Goal: Check status: Check status

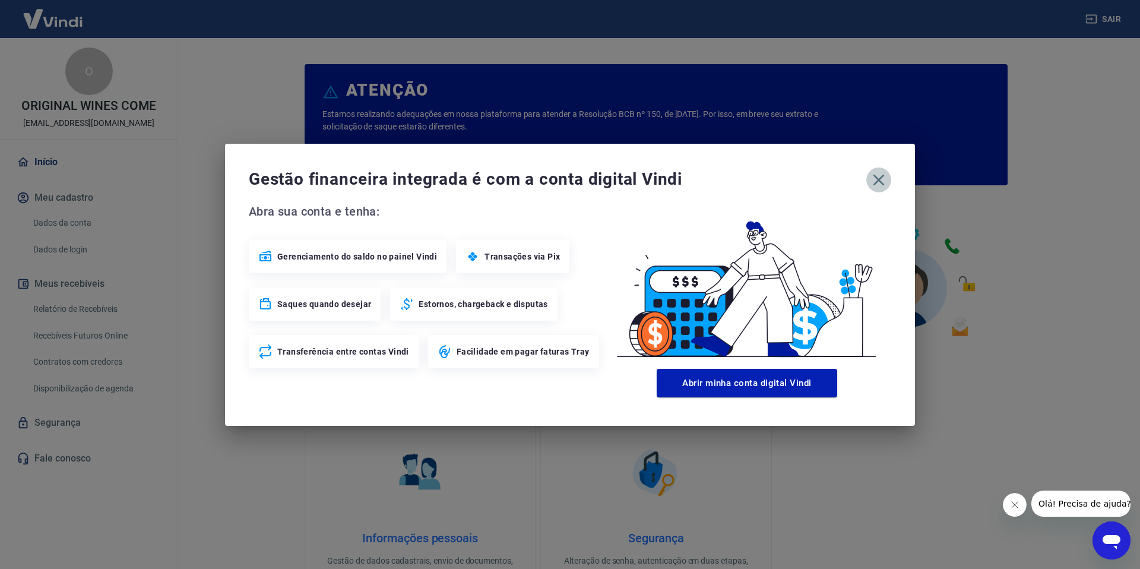
click at [886, 175] on icon "button" at bounding box center [879, 179] width 19 height 19
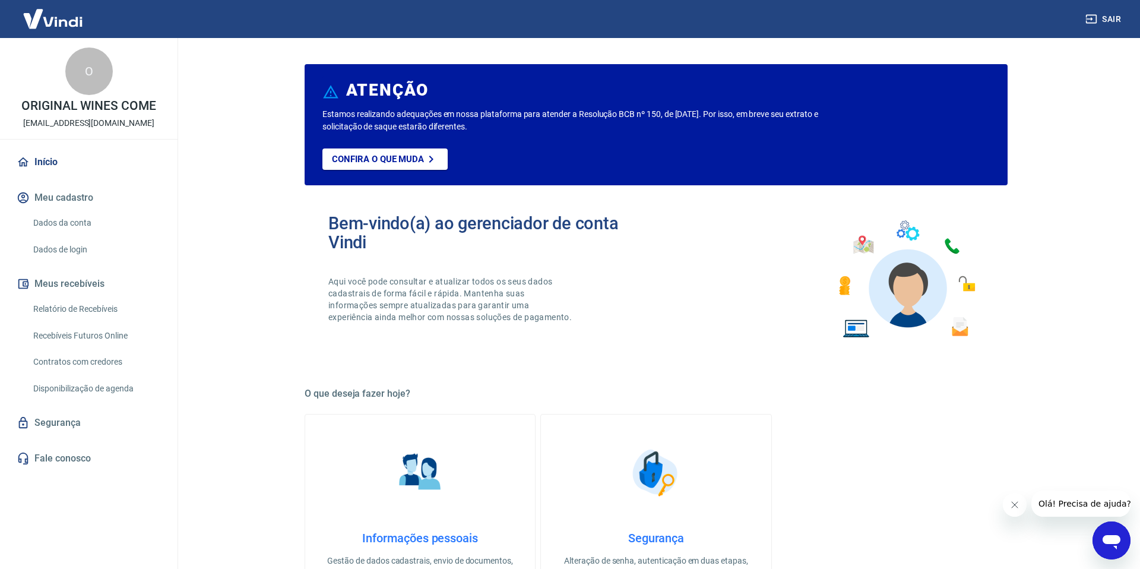
click at [113, 305] on link "Relatório de Recebíveis" at bounding box center [96, 309] width 135 height 24
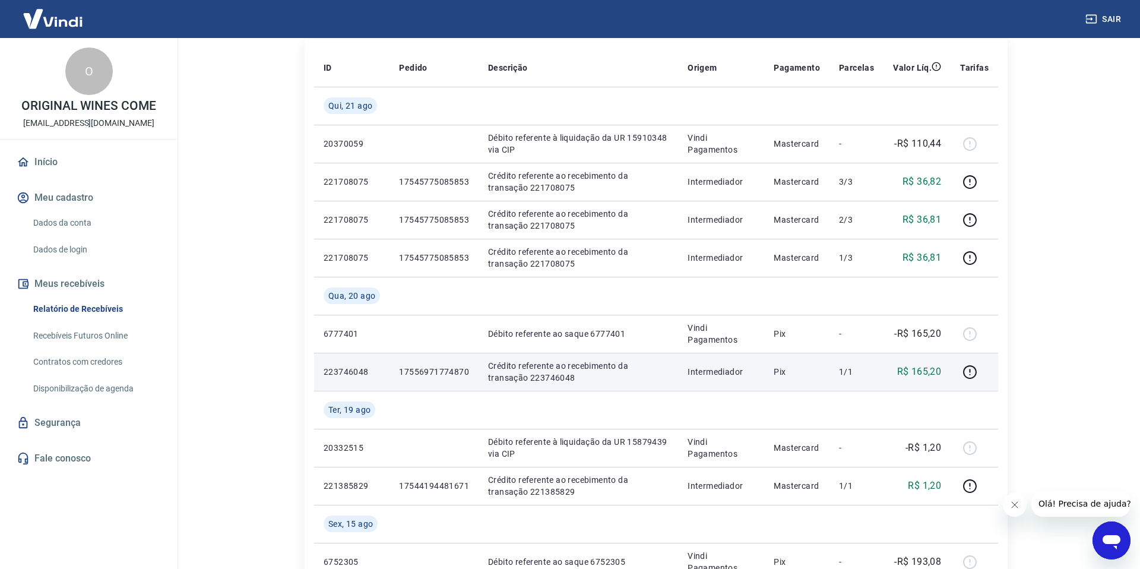
scroll to position [157, 0]
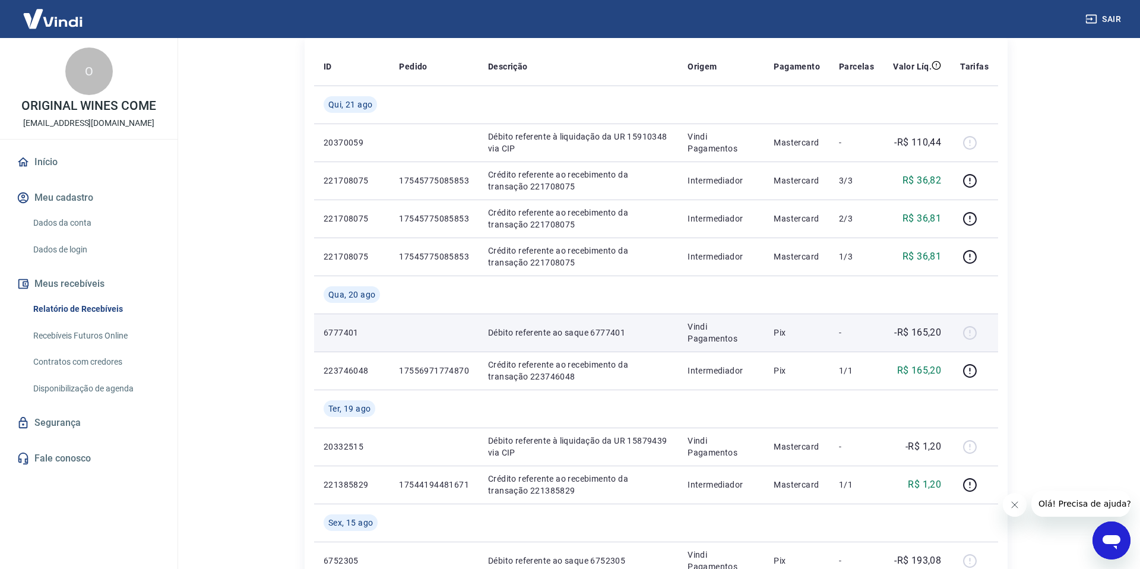
click at [930, 336] on p "-R$ 165,20" at bounding box center [917, 332] width 47 height 14
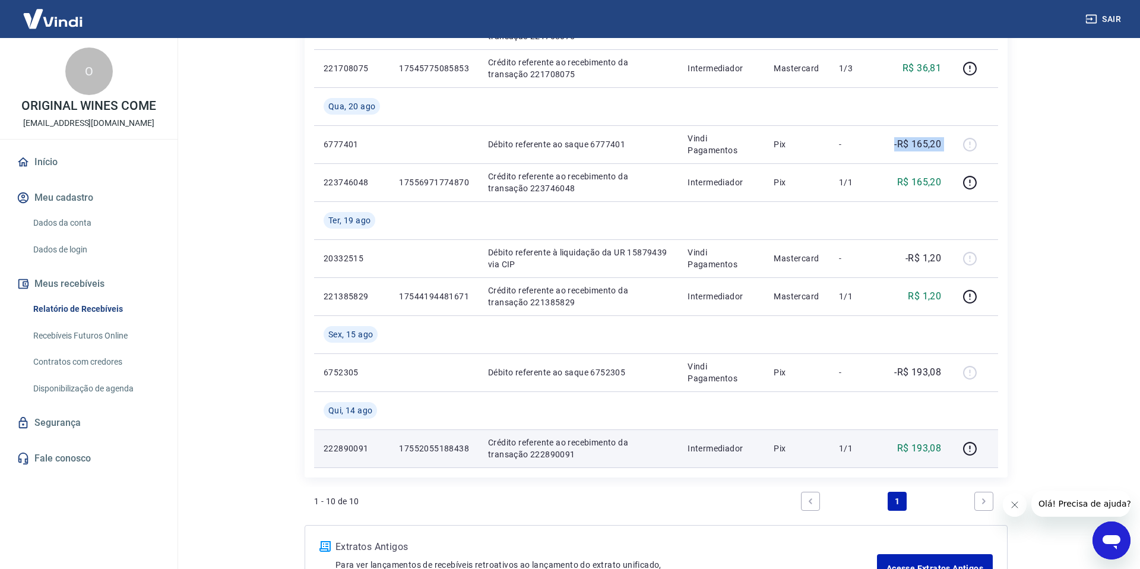
scroll to position [399, 0]
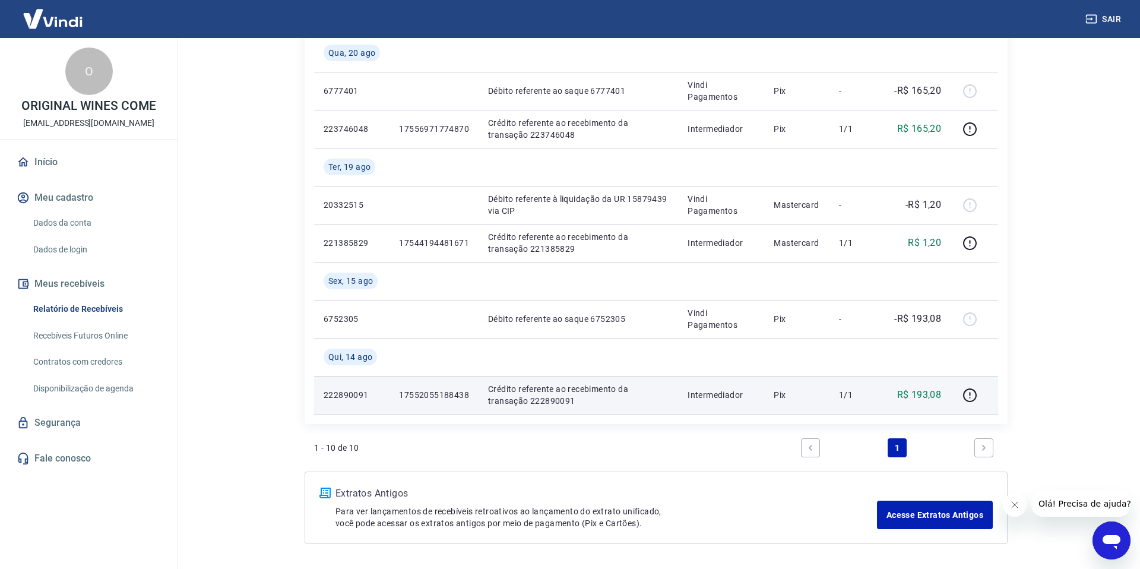
click at [560, 386] on p "Crédito referente ao recebimento da transação 222890091" at bounding box center [578, 395] width 181 height 24
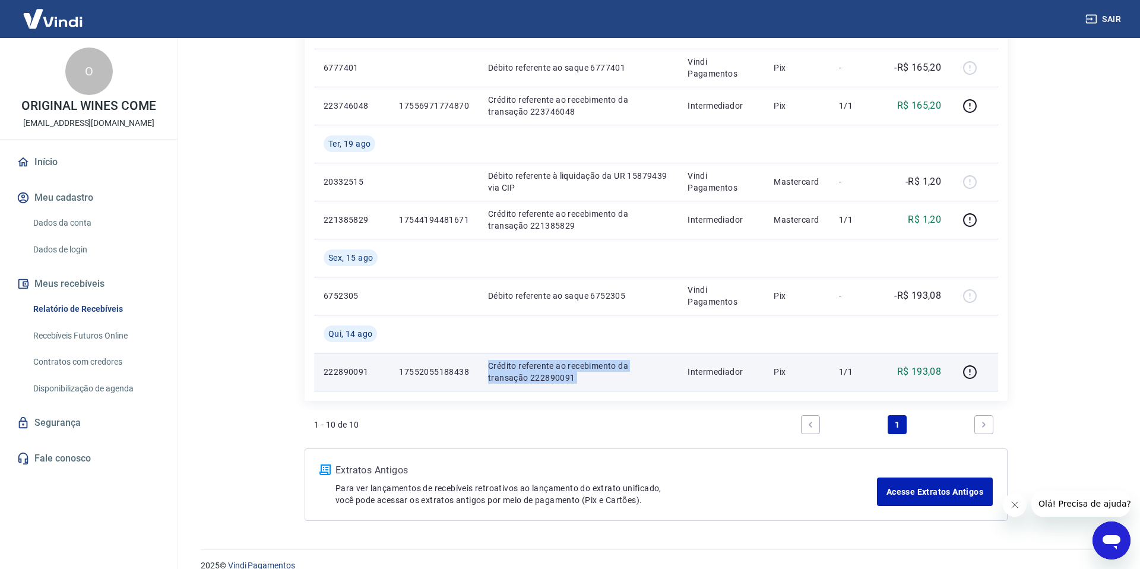
scroll to position [440, 0]
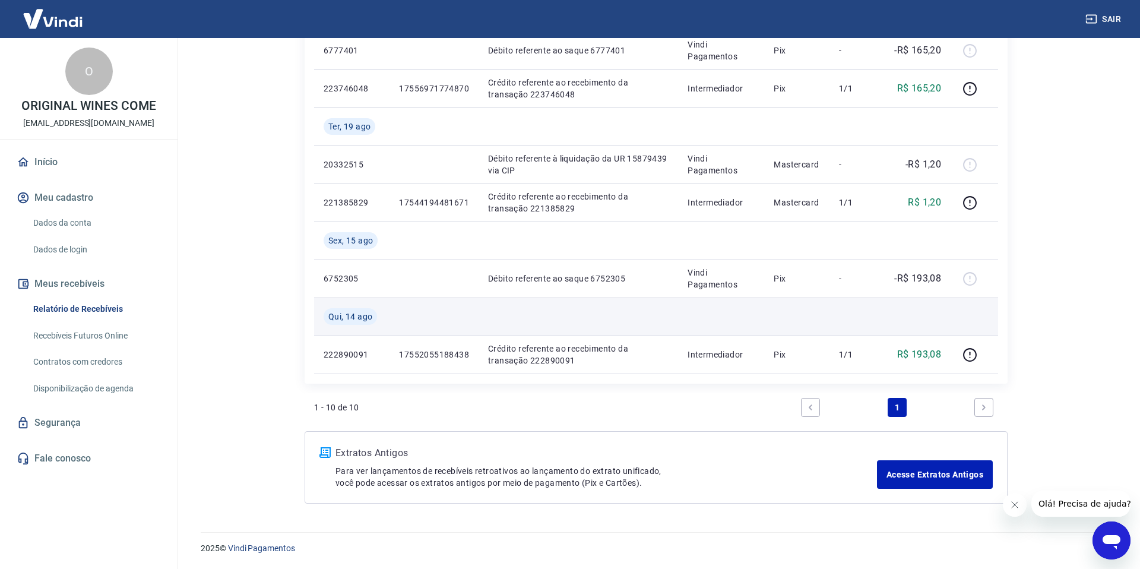
click at [368, 315] on span "Qui, 14 ago" at bounding box center [350, 317] width 44 height 12
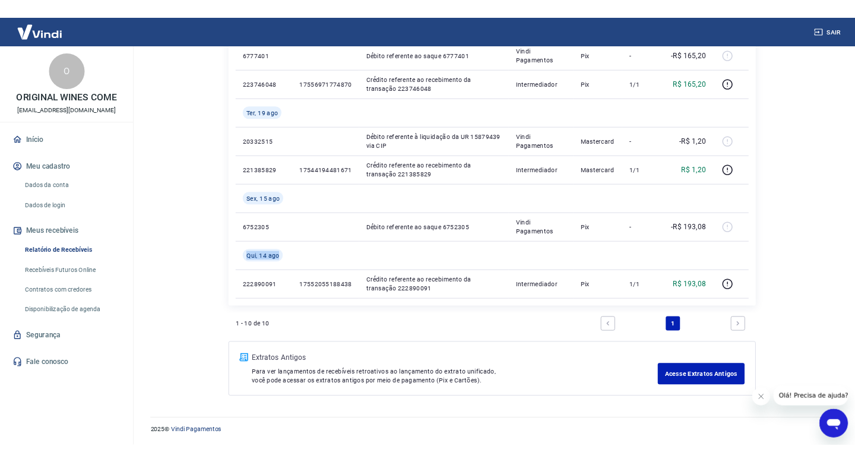
scroll to position [439, 0]
